Goal: Transaction & Acquisition: Purchase product/service

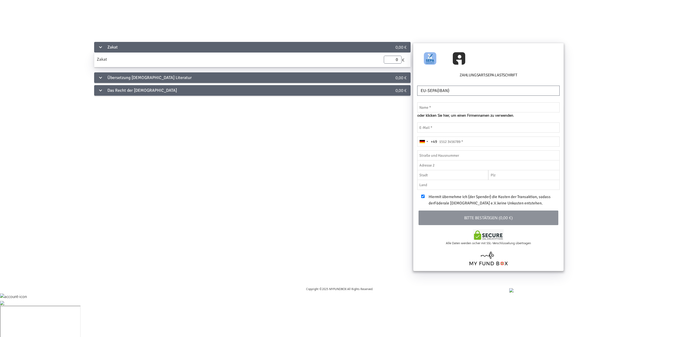
click at [152, 91] on div "Das Recht der [DEMOGRAPHIC_DATA]" at bounding box center [235, 90] width 282 height 11
click at [432, 92] on select "EU-SEPA(IBAN) UnitedStates(ACH) UnitedKingdom(BACS) [GEOGRAPHIC_DATA](BECS) [GE…" at bounding box center [488, 91] width 143 height 10
click at [417, 86] on select "EU-SEPA(IBAN) UnitedStates(ACH) UnitedKingdom(BACS) [GEOGRAPHIC_DATA](BECS) [GE…" at bounding box center [488, 91] width 143 height 10
click at [199, 91] on div "Das Recht der [DEMOGRAPHIC_DATA]" at bounding box center [235, 90] width 282 height 11
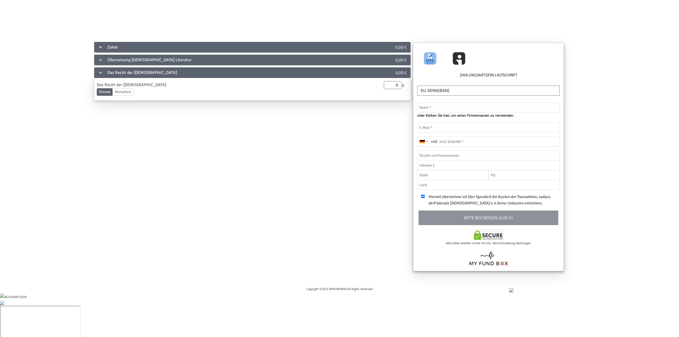
click at [192, 63] on div "Übersetzung [DEMOGRAPHIC_DATA] Literatur" at bounding box center [235, 60] width 282 height 11
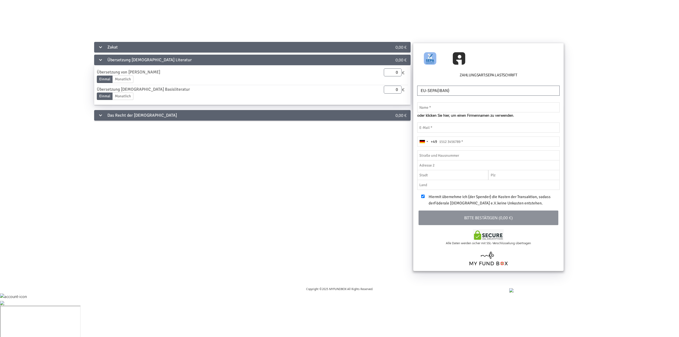
click at [181, 110] on div "Das Recht der [DEMOGRAPHIC_DATA]" at bounding box center [235, 115] width 282 height 11
